Goal: Task Accomplishment & Management: Manage account settings

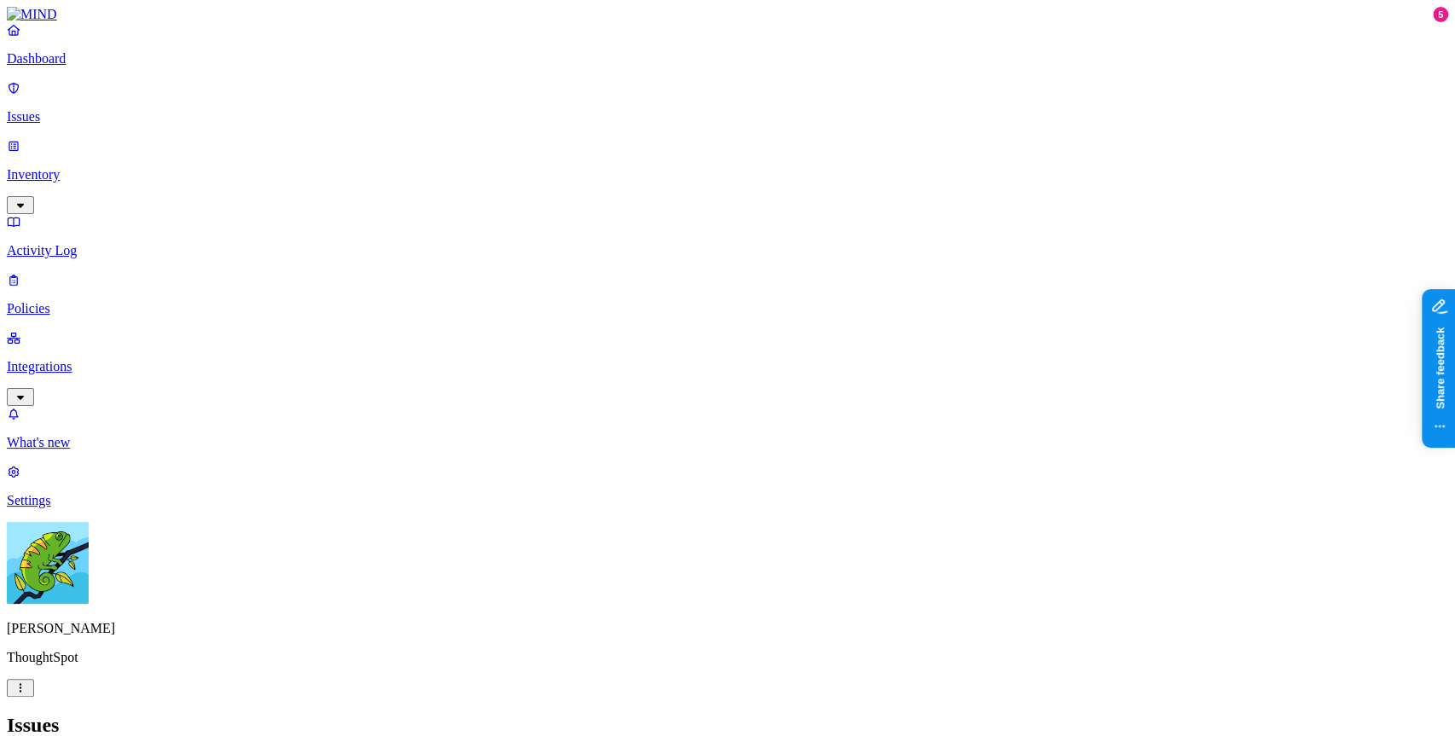
scroll to position [290, 0]
click at [107, 109] on p "Issues" at bounding box center [728, 116] width 1442 height 15
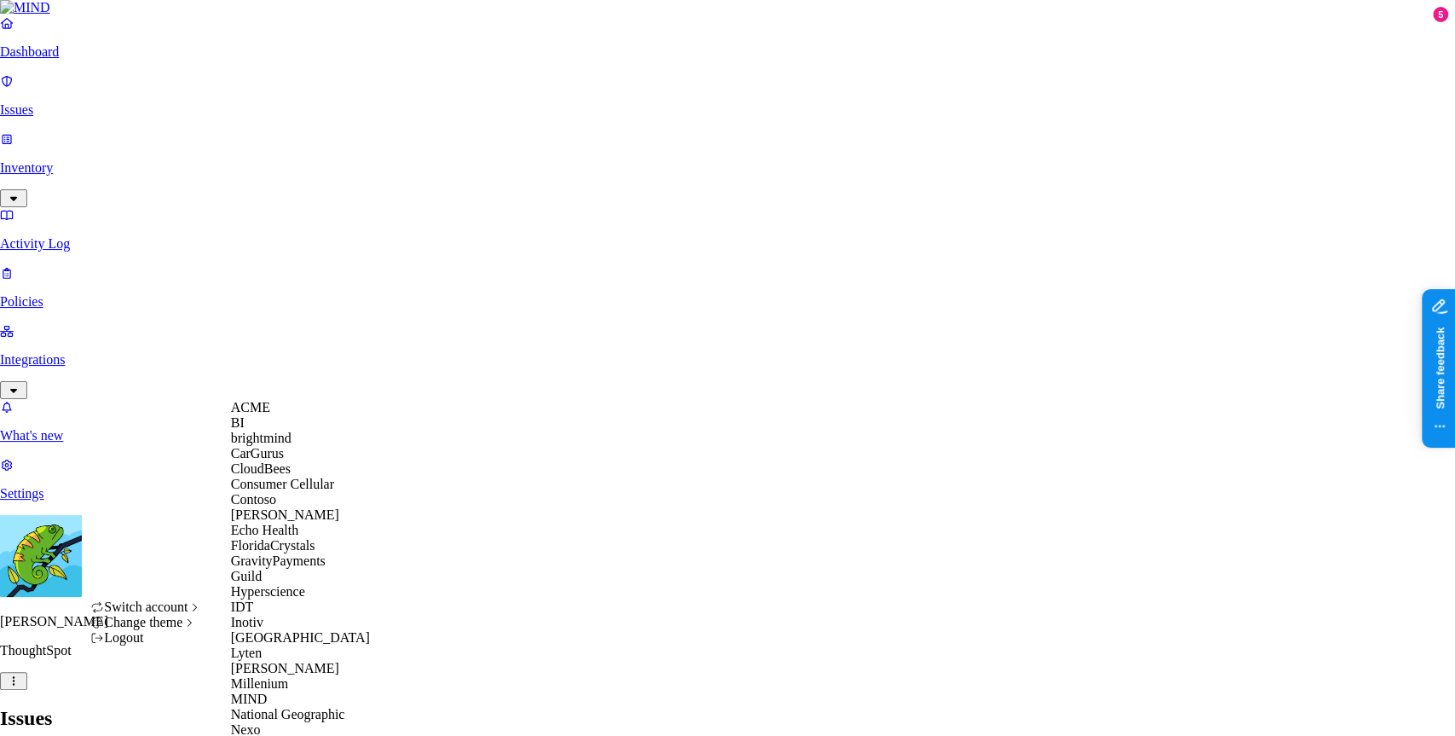
click at [268, 414] on span "ACME" at bounding box center [250, 407] width 39 height 14
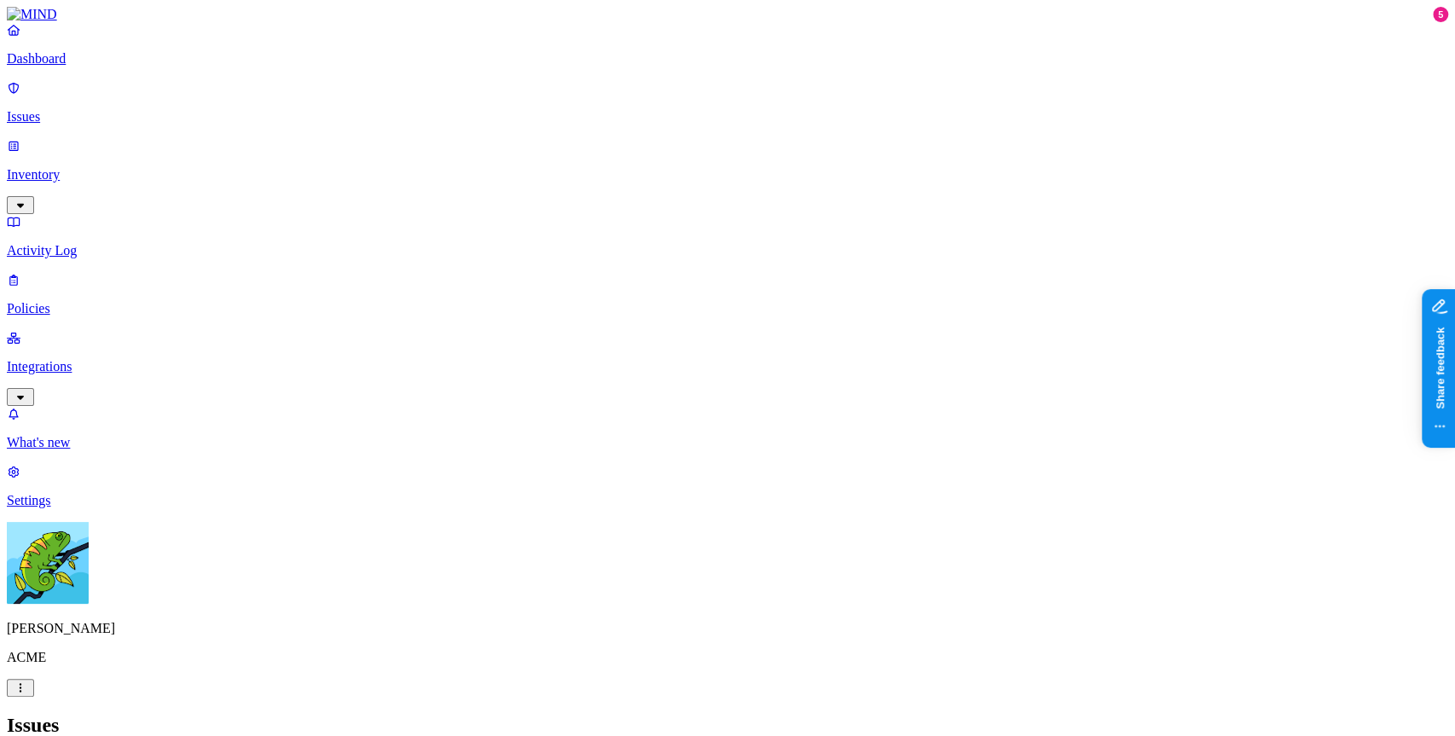
click at [120, 167] on p "Inventory" at bounding box center [728, 174] width 1442 height 15
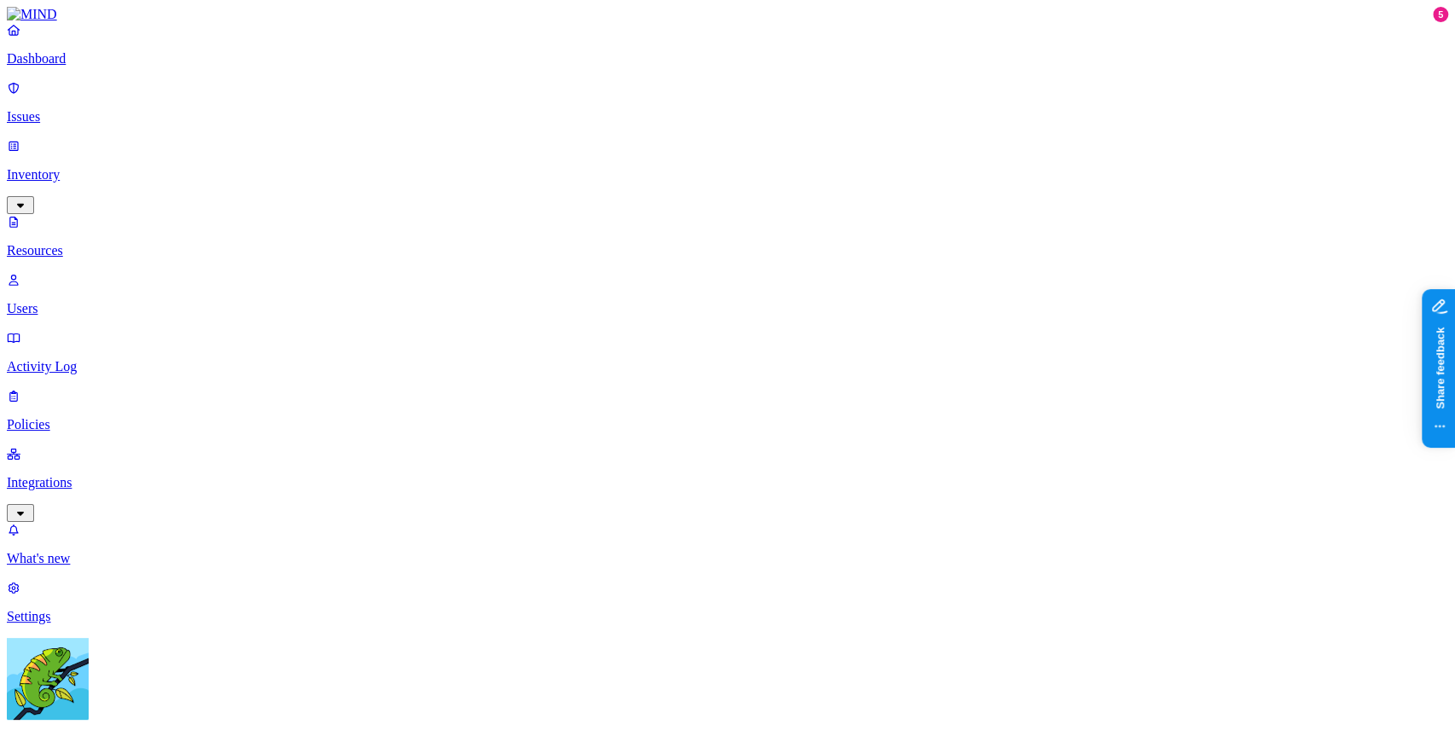
click at [105, 417] on p "Policies" at bounding box center [728, 424] width 1442 height 15
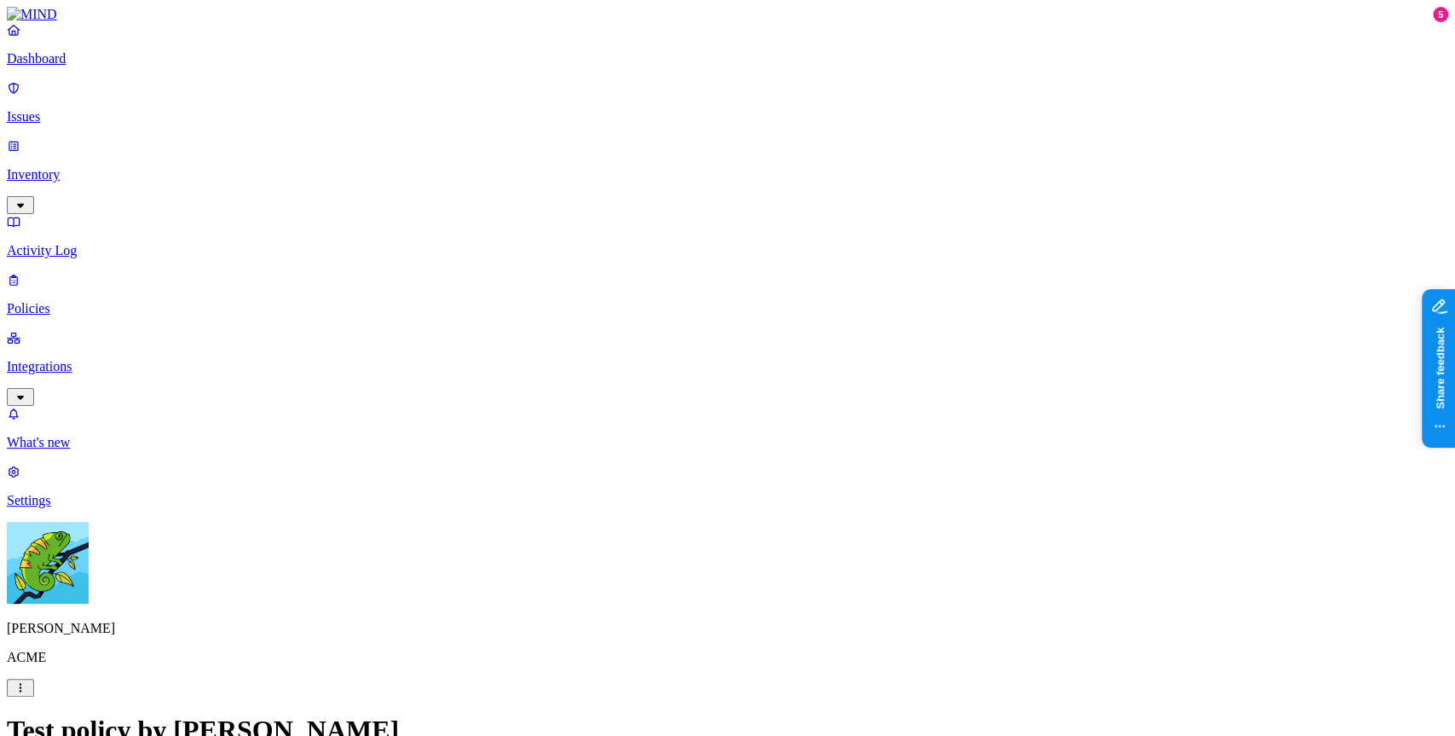
click at [676, 535] on label "Classification" at bounding box center [638, 528] width 75 height 14
click at [696, 454] on div "Secret" at bounding box center [683, 437] width 165 height 48
